Goal: Transaction & Acquisition: Purchase product/service

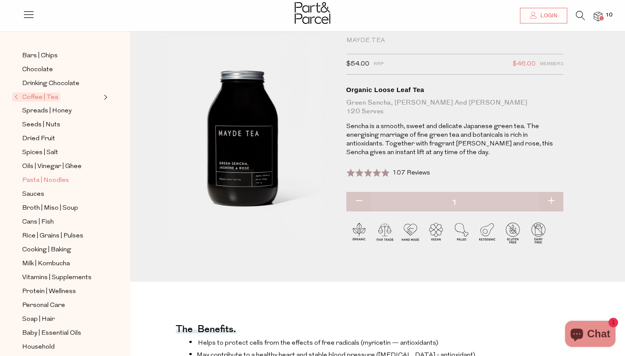
scroll to position [155, 0]
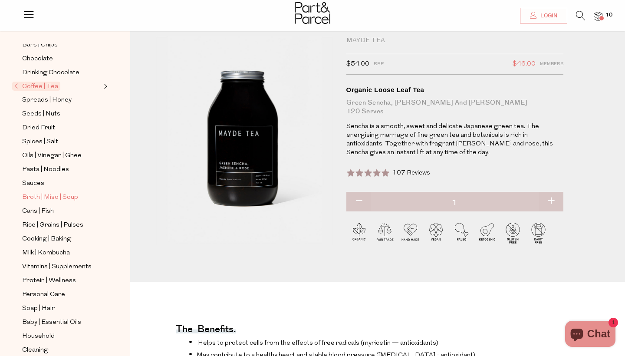
click at [36, 196] on span "Broth | Miso | Soup" at bounding box center [50, 197] width 56 height 10
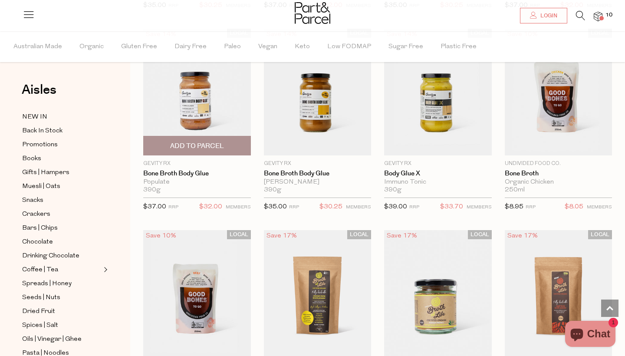
scroll to position [293, 0]
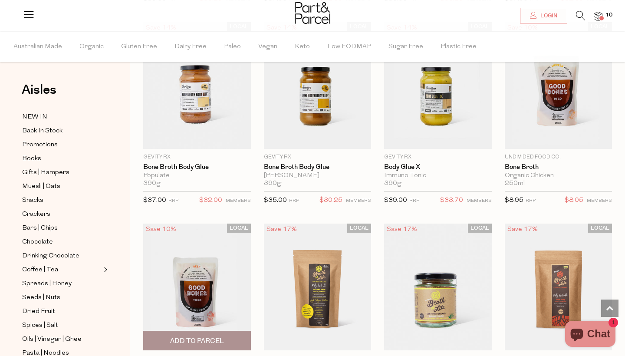
click at [187, 274] on img at bounding box center [197, 287] width 108 height 127
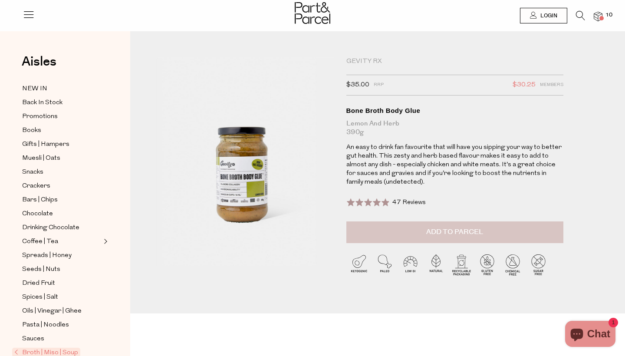
click at [428, 227] on span "Add to Parcel" at bounding box center [454, 232] width 57 height 10
click at [33, 174] on span "Snacks" at bounding box center [32, 172] width 21 height 10
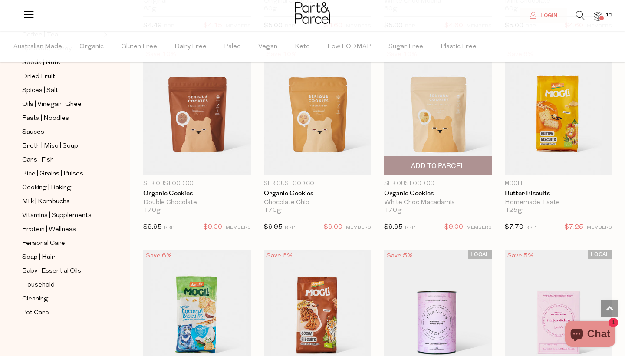
scroll to position [1679, 0]
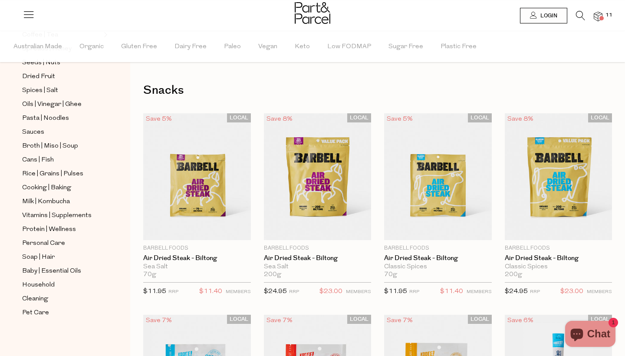
click at [604, 17] on span at bounding box center [602, 18] width 4 height 4
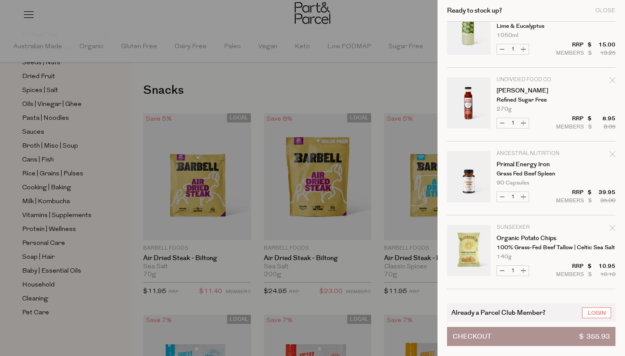
scroll to position [181, 0]
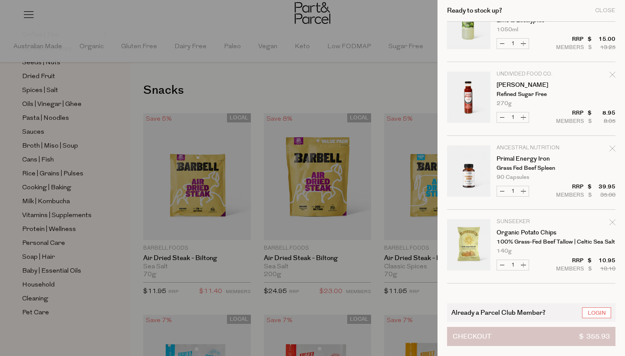
click at [498, 336] on button "Checkout $ 355.93" at bounding box center [531, 336] width 168 height 19
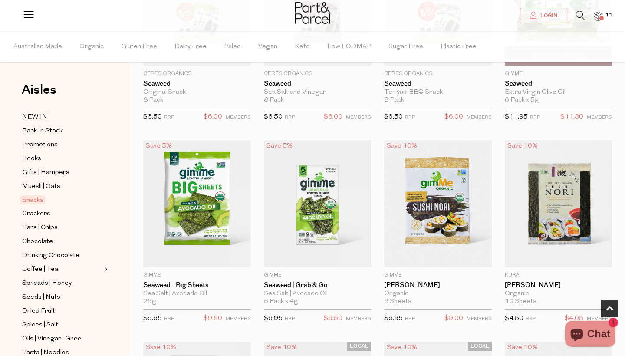
scroll to position [175, 0]
click at [605, 15] on span "11" at bounding box center [609, 15] width 11 height 8
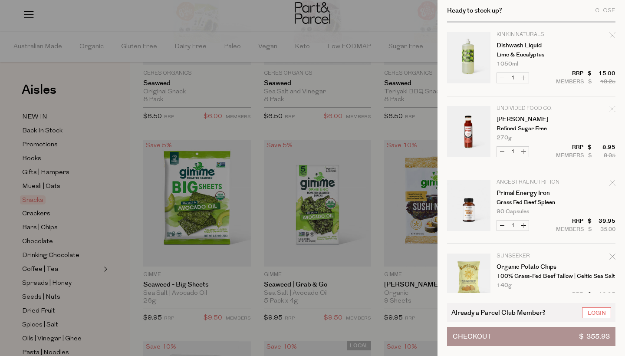
scroll to position [148, 0]
click at [612, 108] on icon "Remove Tomato Ketchup" at bounding box center [613, 108] width 6 height 6
type input "Add Membership"
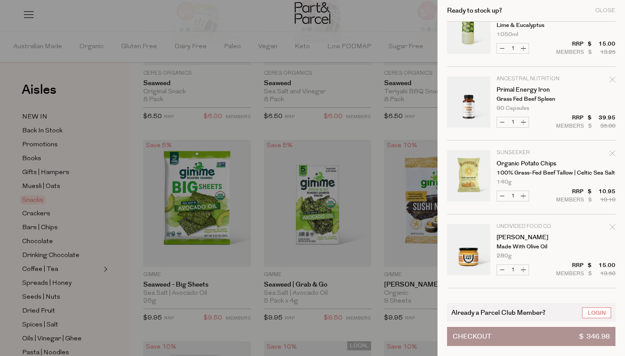
scroll to position [182, 0]
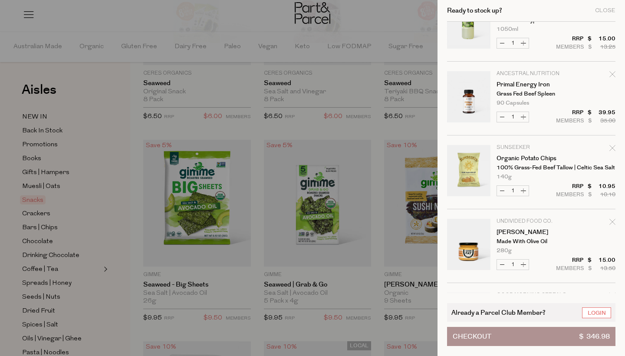
click at [610, 149] on icon "Remove Organic Potato Chips" at bounding box center [613, 148] width 6 height 6
type input "Add Membership"
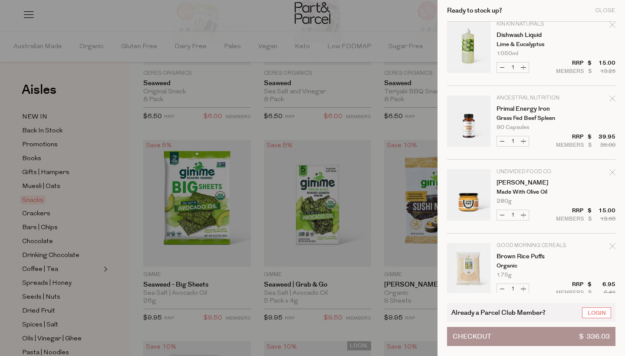
scroll to position [173, 0]
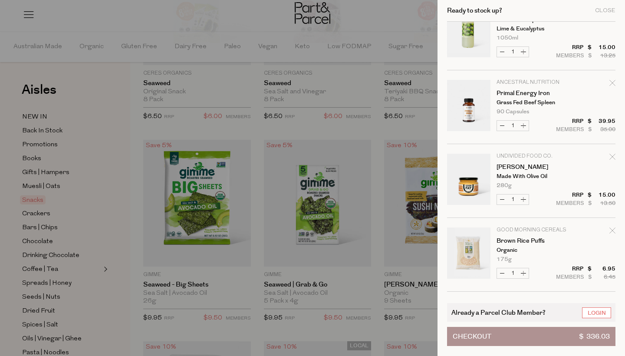
click at [614, 157] on icon "Remove Chilli Mayo" at bounding box center [613, 157] width 6 height 6
type input "Add Membership"
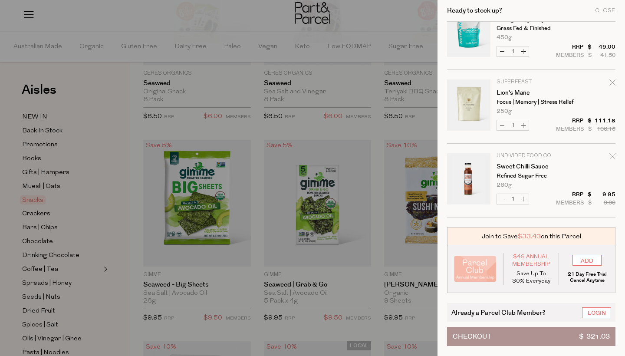
scroll to position [395, 0]
click at [611, 155] on icon "Remove Sweet Chilli Sauce" at bounding box center [613, 156] width 6 height 6
type input "Add Membership"
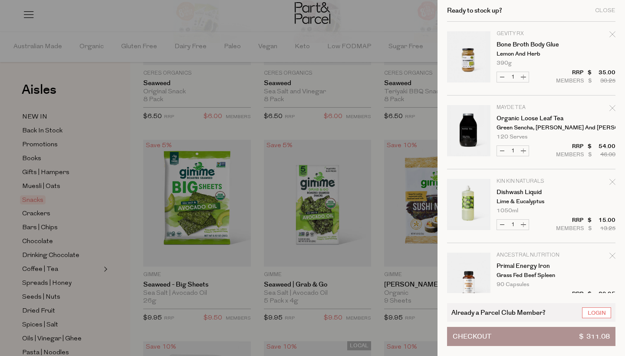
scroll to position [0, 0]
click at [613, 108] on icon "Remove Organic Loose Leaf Tea" at bounding box center [613, 108] width 6 height 6
type input "Add Membership"
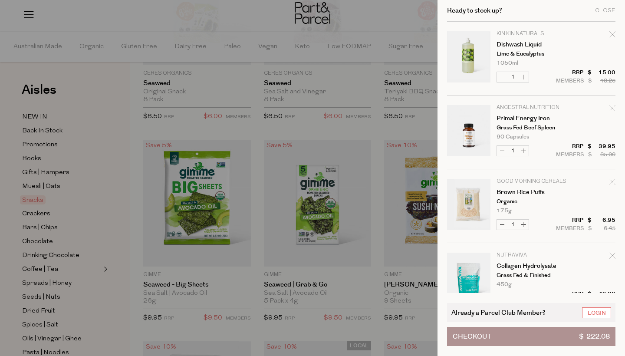
click at [612, 33] on icon "Remove Dishwash Liquid" at bounding box center [613, 34] width 6 height 6
type input "Add Membership"
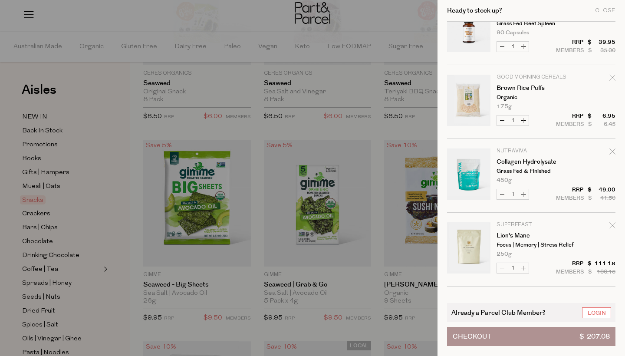
scroll to position [29, 0]
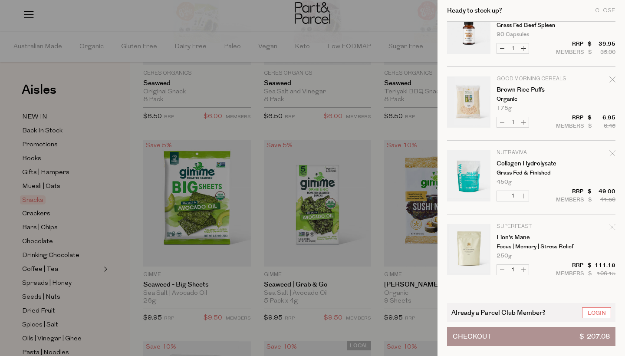
click at [480, 170] on link "Your cart" at bounding box center [468, 177] width 43 height 54
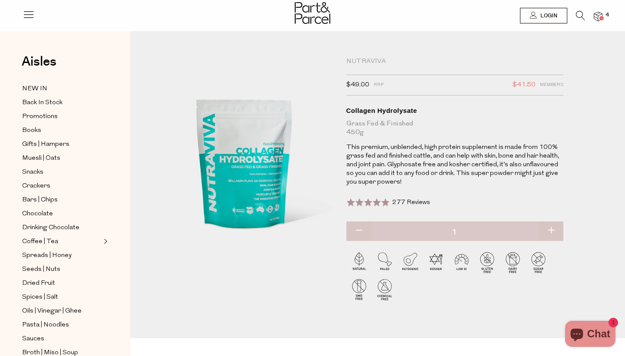
click at [600, 17] on span at bounding box center [602, 18] width 4 height 4
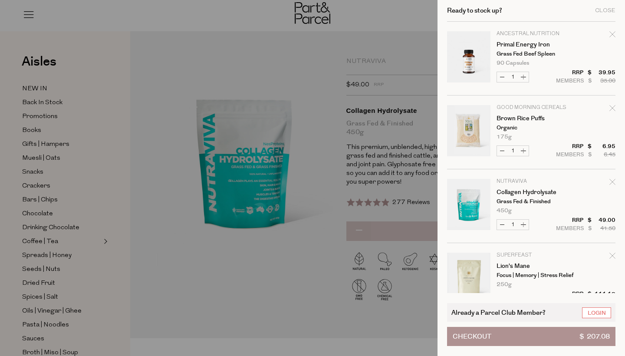
click at [473, 47] on link "Your cart" at bounding box center [468, 58] width 43 height 54
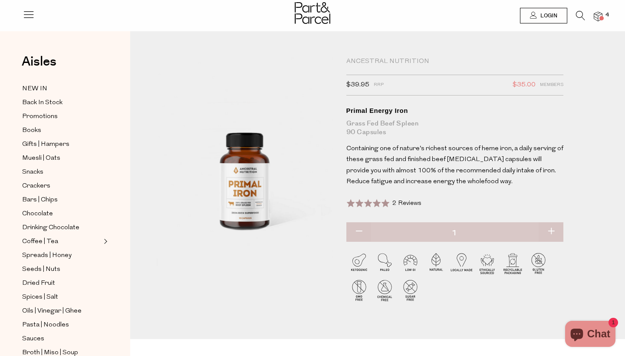
click at [601, 13] on img at bounding box center [598, 17] width 9 height 10
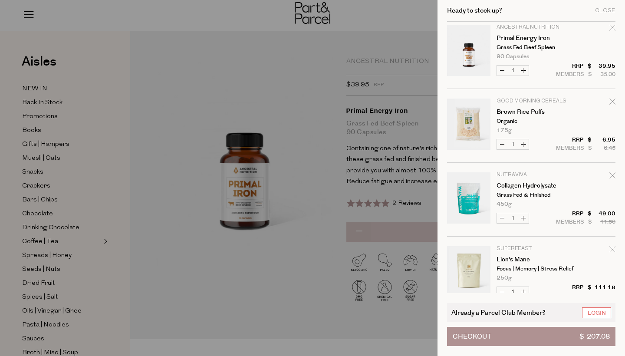
scroll to position [9, 0]
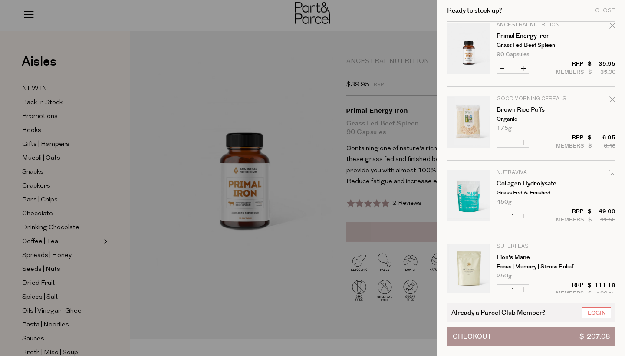
click at [476, 125] on link "Your cart" at bounding box center [468, 123] width 43 height 54
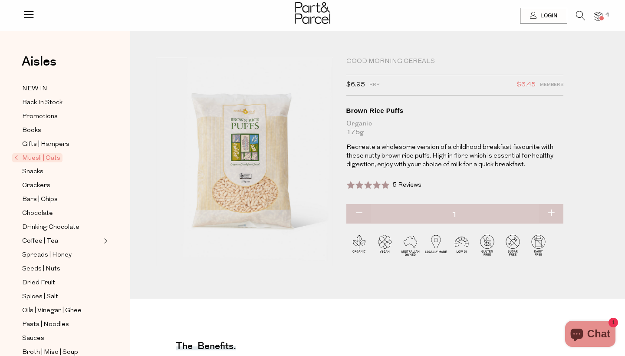
click at [598, 20] on img at bounding box center [598, 17] width 9 height 10
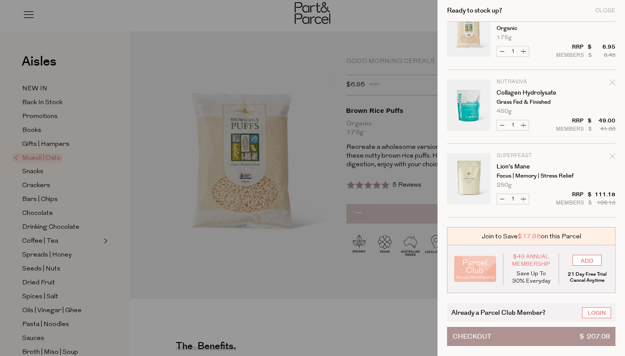
scroll to position [99, 0]
click at [473, 177] on link "Your cart" at bounding box center [468, 180] width 43 height 54
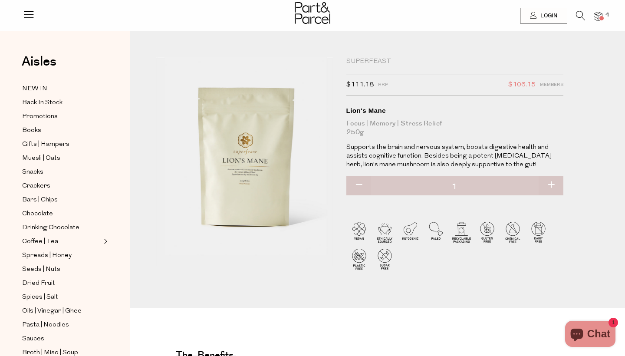
click at [601, 17] on span at bounding box center [602, 18] width 4 height 4
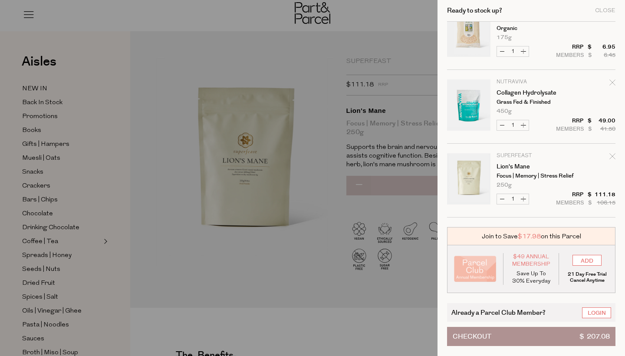
scroll to position [99, 0]
click at [594, 262] on input "ADD" at bounding box center [587, 260] width 29 height 11
type input "ADDED"
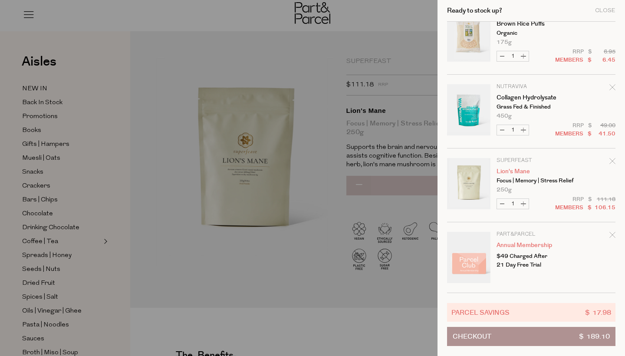
scroll to position [95, 0]
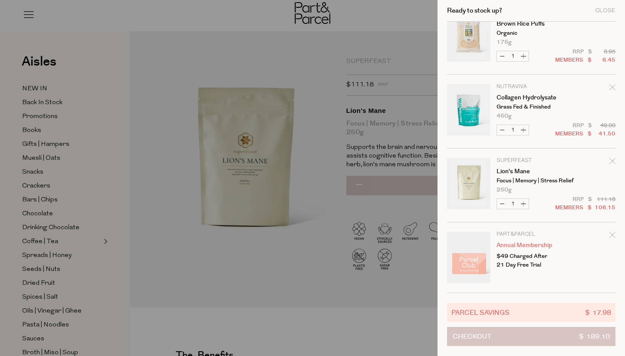
click at [519, 340] on button "Checkout $ 189.10" at bounding box center [531, 336] width 168 height 19
